Goal: Task Accomplishment & Management: Use online tool/utility

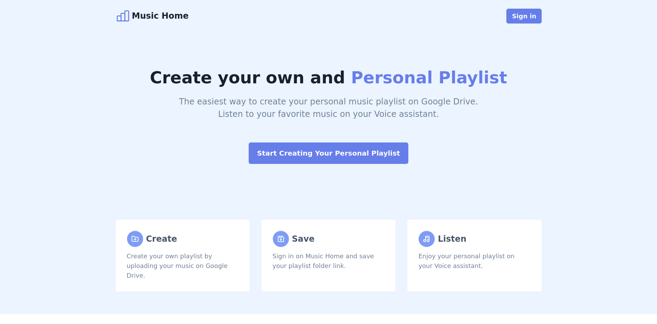
click at [525, 24] on div "Music Home Sign in" at bounding box center [328, 16] width 443 height 32
click at [528, 18] on button "Sign in" at bounding box center [523, 16] width 35 height 15
click at [522, 11] on button "Sign in" at bounding box center [523, 16] width 35 height 15
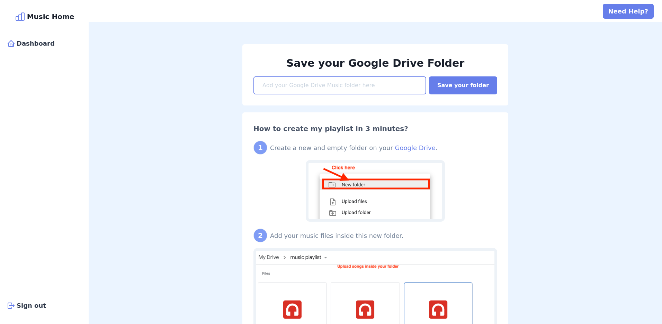
click at [290, 88] on input at bounding box center [339, 86] width 173 height 18
paste input "[URL][DOMAIN_NAME]"
click at [464, 84] on button "Save your folder" at bounding box center [463, 86] width 68 height 18
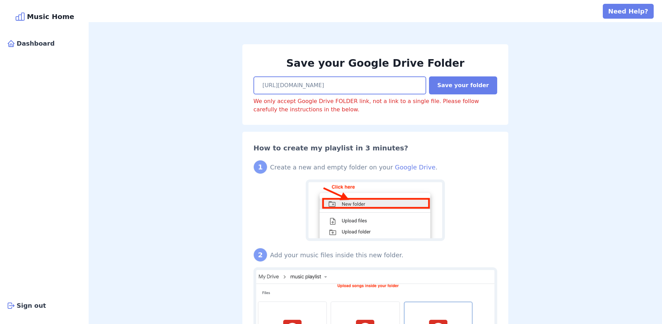
click at [336, 84] on input "[URL][DOMAIN_NAME]" at bounding box center [339, 86] width 173 height 18
paste input "drive/folders/1XdSaR8IVAqyh31JF9LEe5T89vGJ-wPVR"
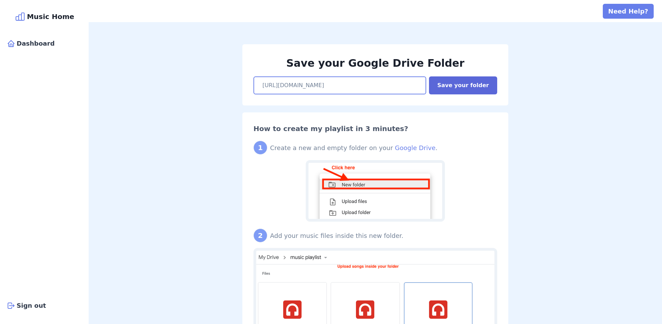
type input "[URL][DOMAIN_NAME]"
click at [464, 88] on button "Save your folder" at bounding box center [463, 86] width 68 height 18
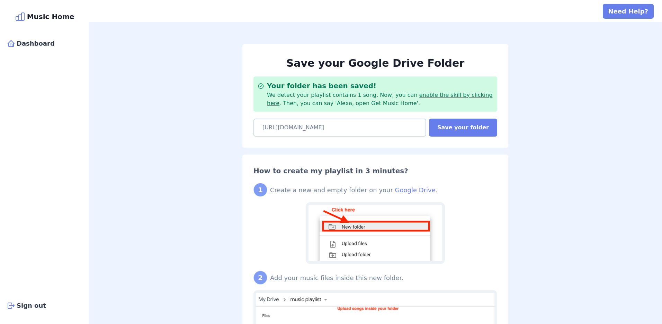
click at [431, 93] on link "enable the skill by clicking here" at bounding box center [380, 99] width 226 height 15
